Goal: Task Accomplishment & Management: Use online tool/utility

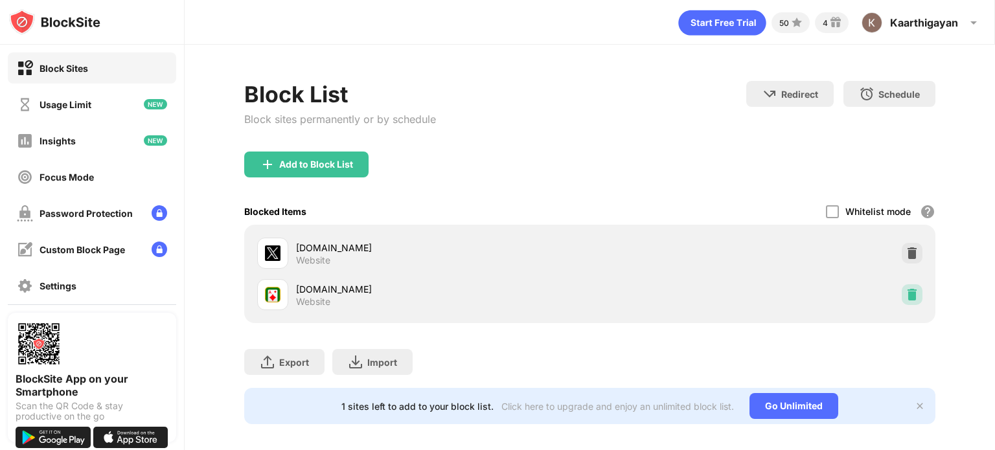
click at [905, 295] on img at bounding box center [911, 294] width 13 height 13
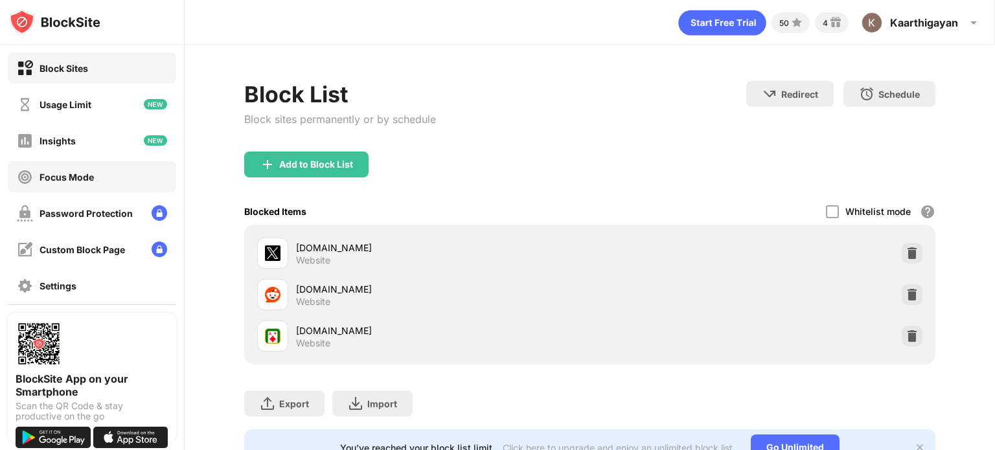
click at [41, 179] on div "Focus Mode" at bounding box center [67, 177] width 54 height 11
